Goal: Use online tool/utility: Utilize a website feature to perform a specific function

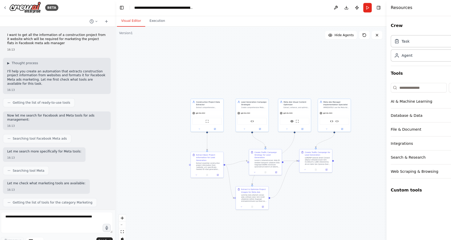
scroll to position [27765, 0]
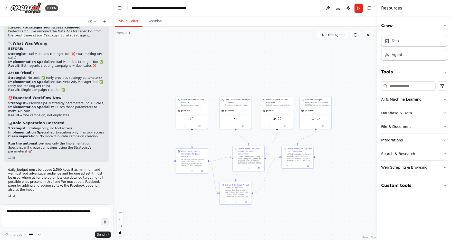
click at [287, 181] on div ".deletable-edge-delete-btn { width: 20px; height: 20px; border: 0px solid #ffff…" at bounding box center [245, 133] width 264 height 213
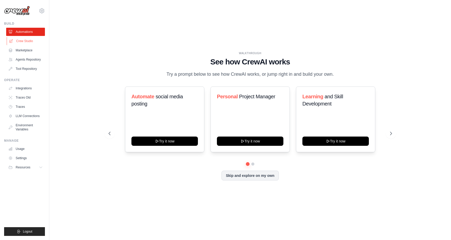
click at [24, 40] on link "Crew Studio" at bounding box center [26, 41] width 39 height 8
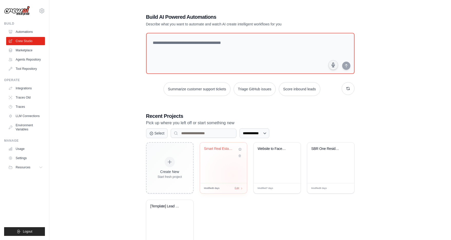
click at [233, 175] on div "Smart Real Estate Lead Generator wi..." at bounding box center [223, 162] width 47 height 41
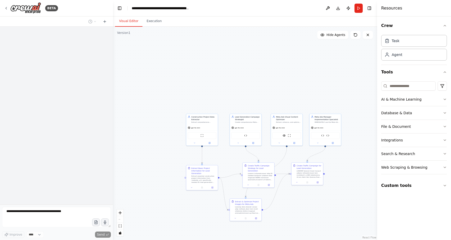
click at [280, 205] on div ".deletable-edge-delete-btn { width: 20px; height: 20px; border: 0px solid #ffff…" at bounding box center [245, 133] width 264 height 213
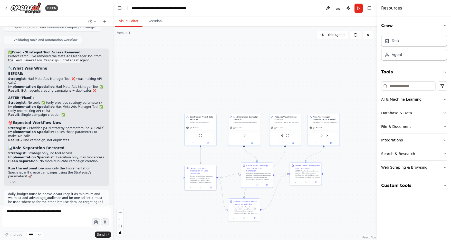
scroll to position [27613, 0]
click at [48, 210] on textarea at bounding box center [56, 217] width 109 height 21
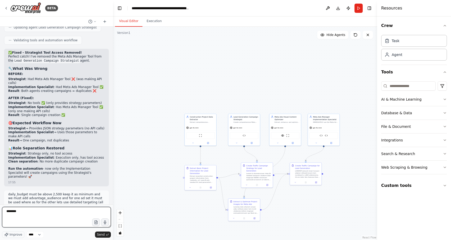
type textarea "********"
